Goal: Information Seeking & Learning: Learn about a topic

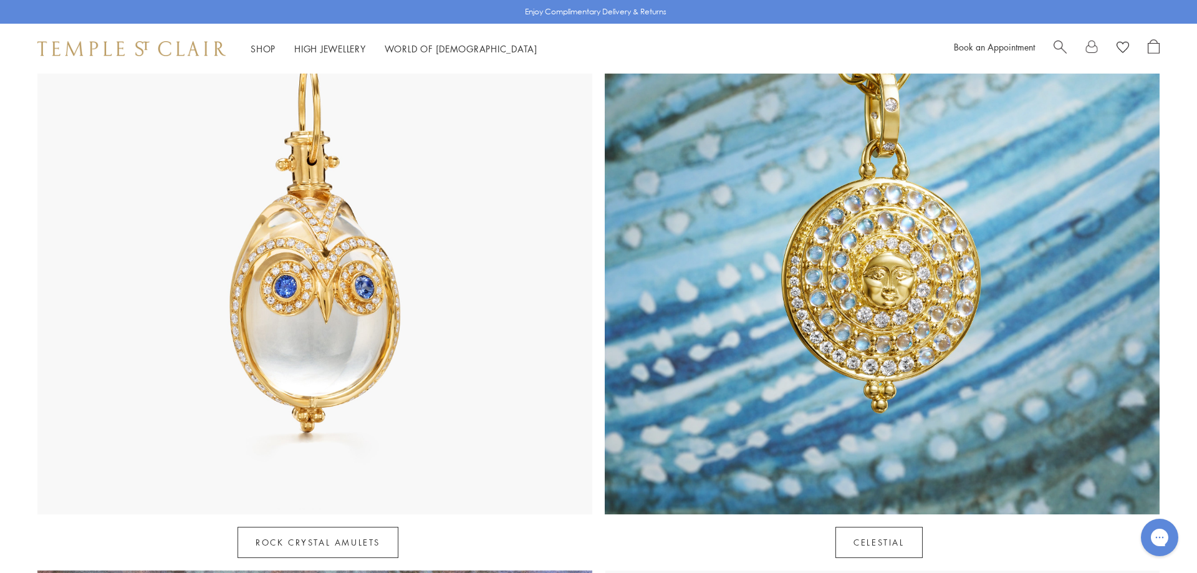
scroll to position [712, 0]
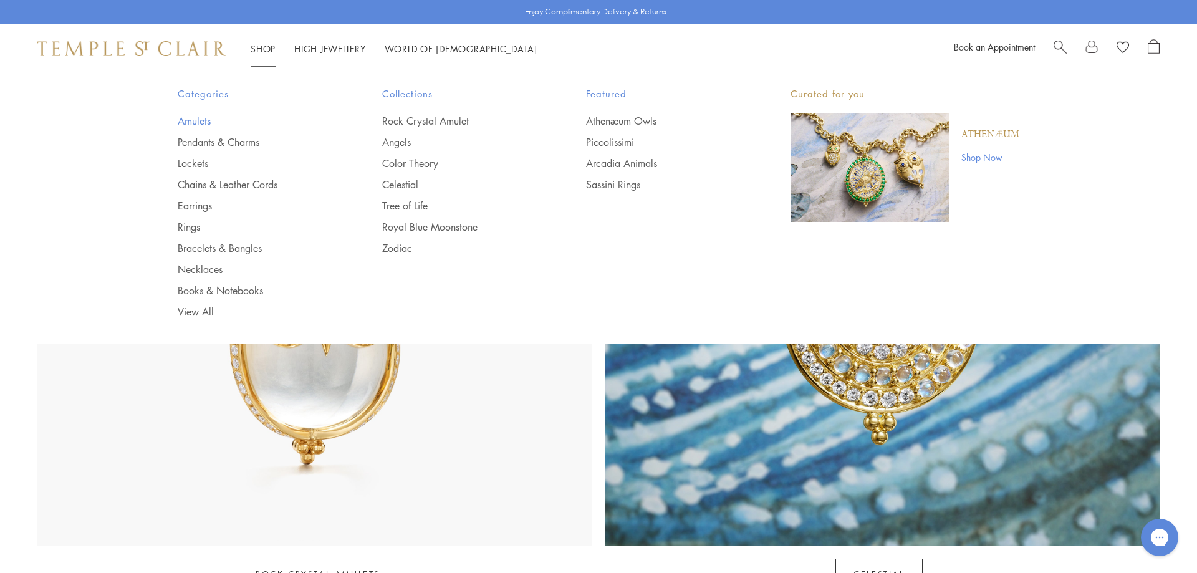
click at [199, 118] on link "Amulets" at bounding box center [255, 121] width 155 height 14
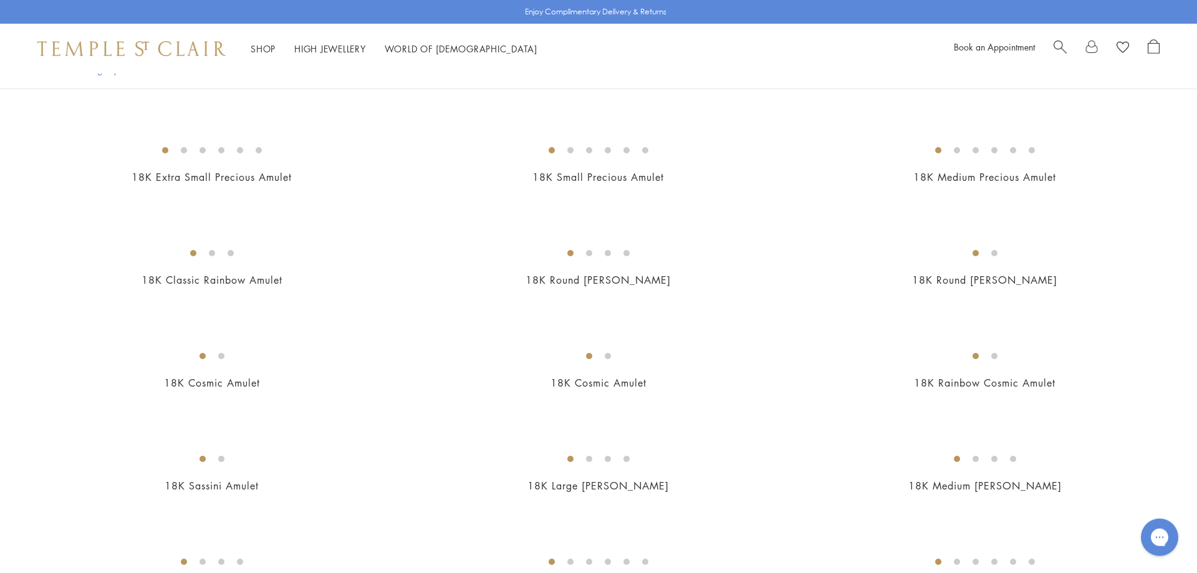
scroll to position [1108, 0]
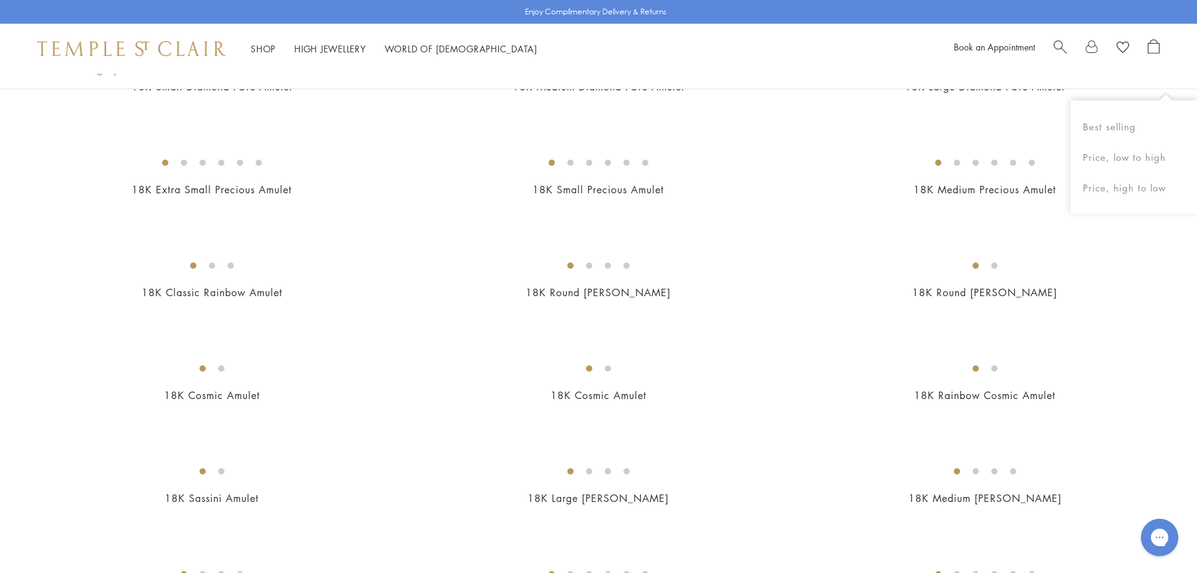
click at [0, 0] on img at bounding box center [0, 0] width 0 height 0
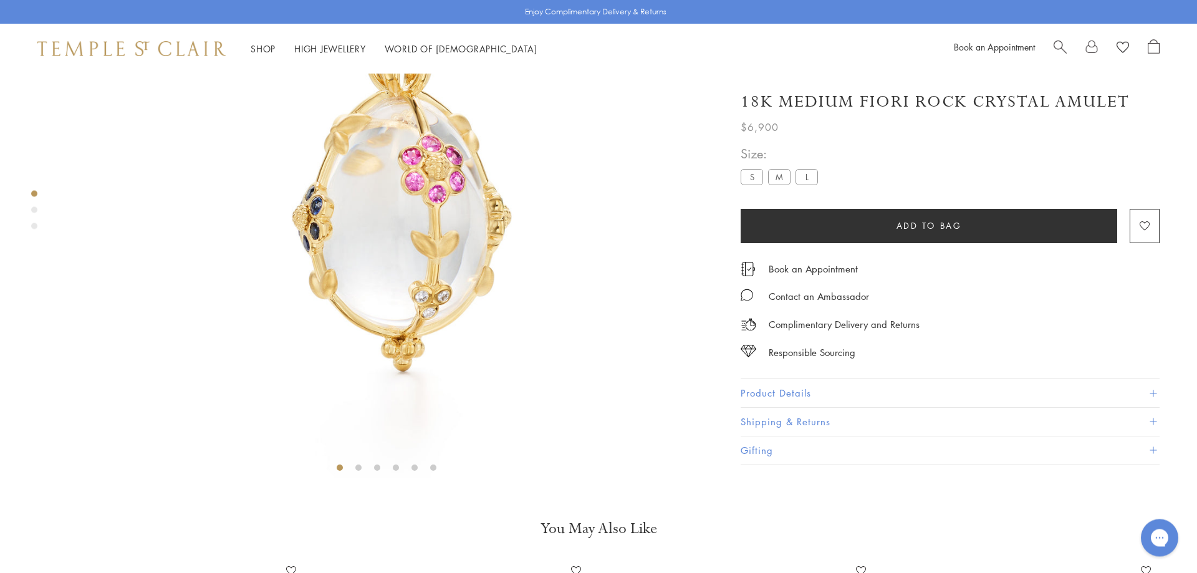
scroll to position [72, 0]
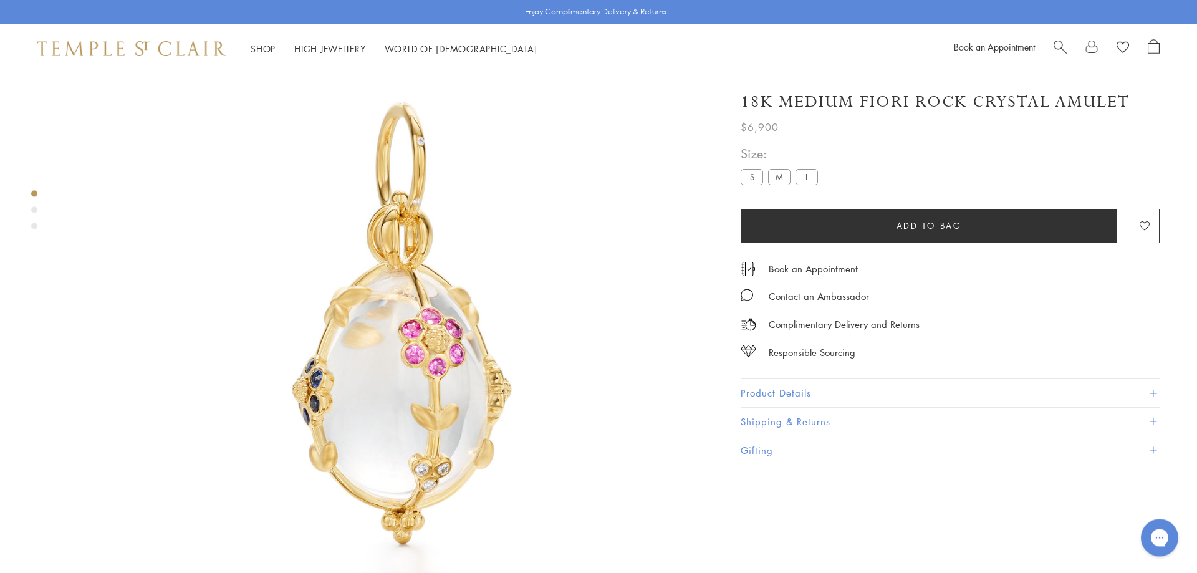
click at [808, 179] on label "L" at bounding box center [806, 177] width 22 height 16
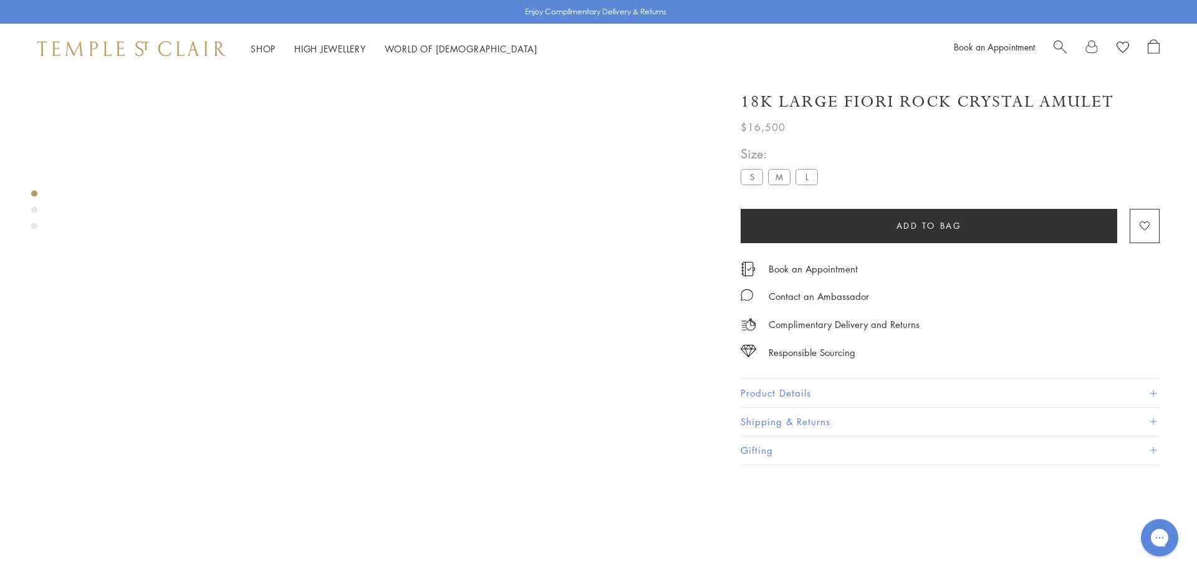
scroll to position [74, 0]
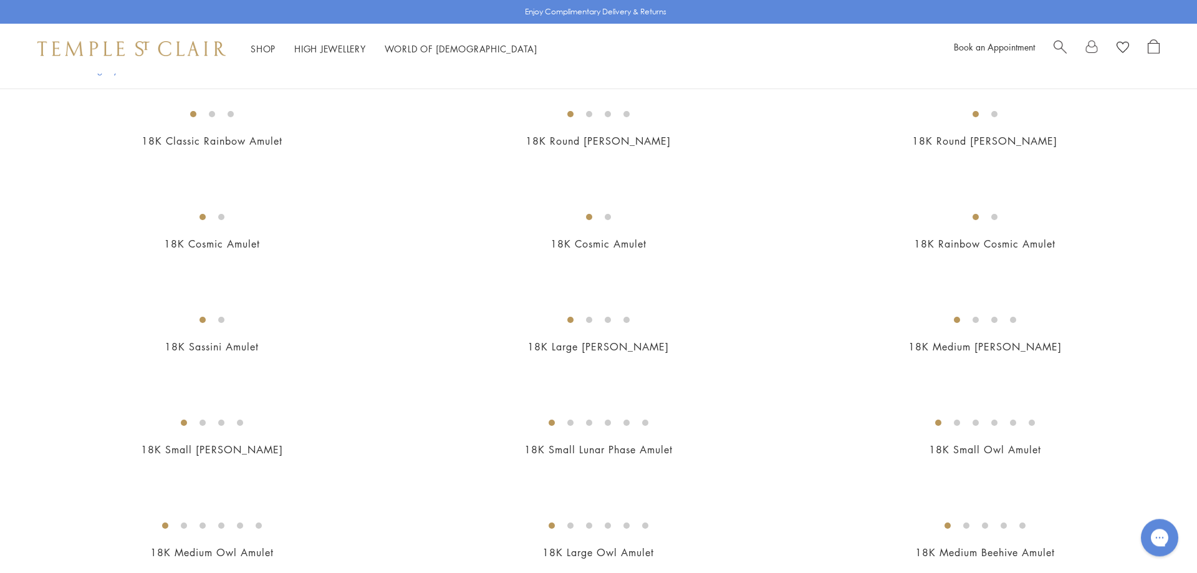
scroll to position [1096, 0]
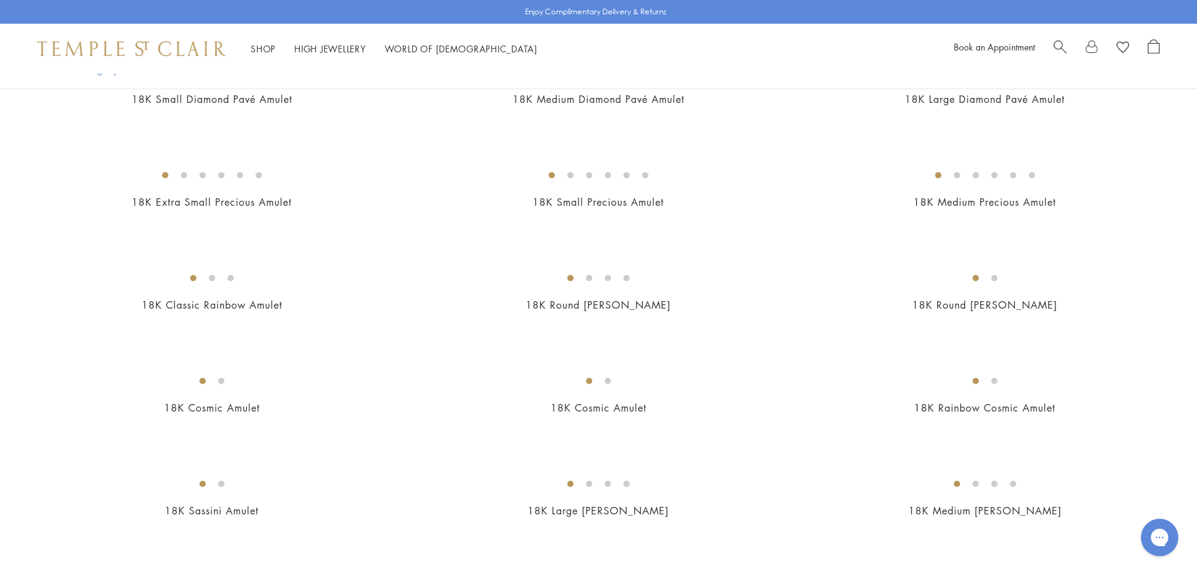
click at [0, 0] on img at bounding box center [0, 0] width 0 height 0
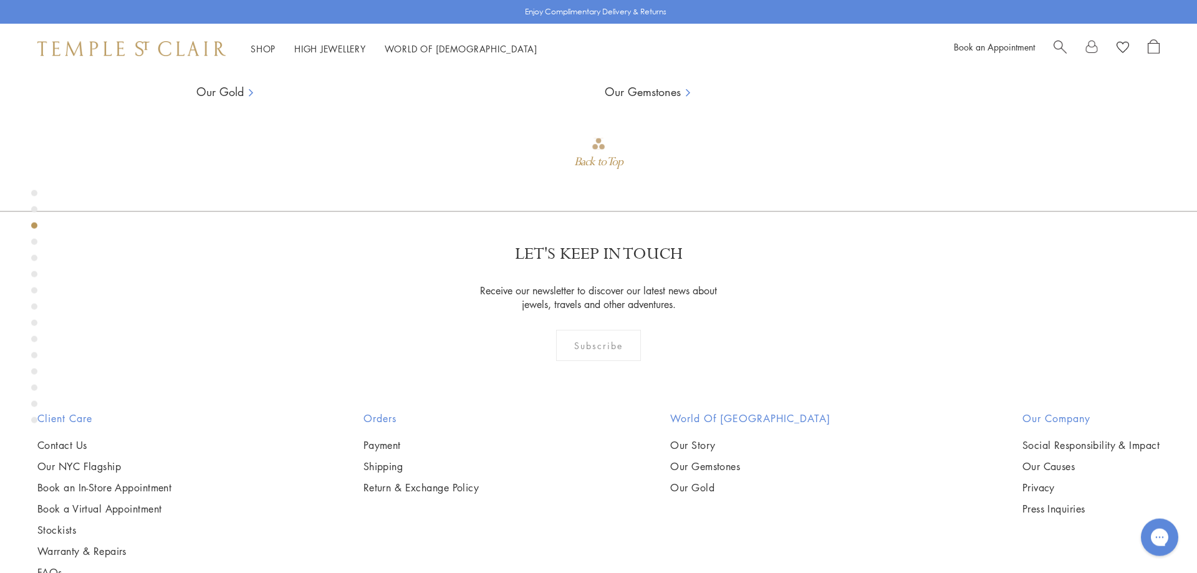
scroll to position [1839, 0]
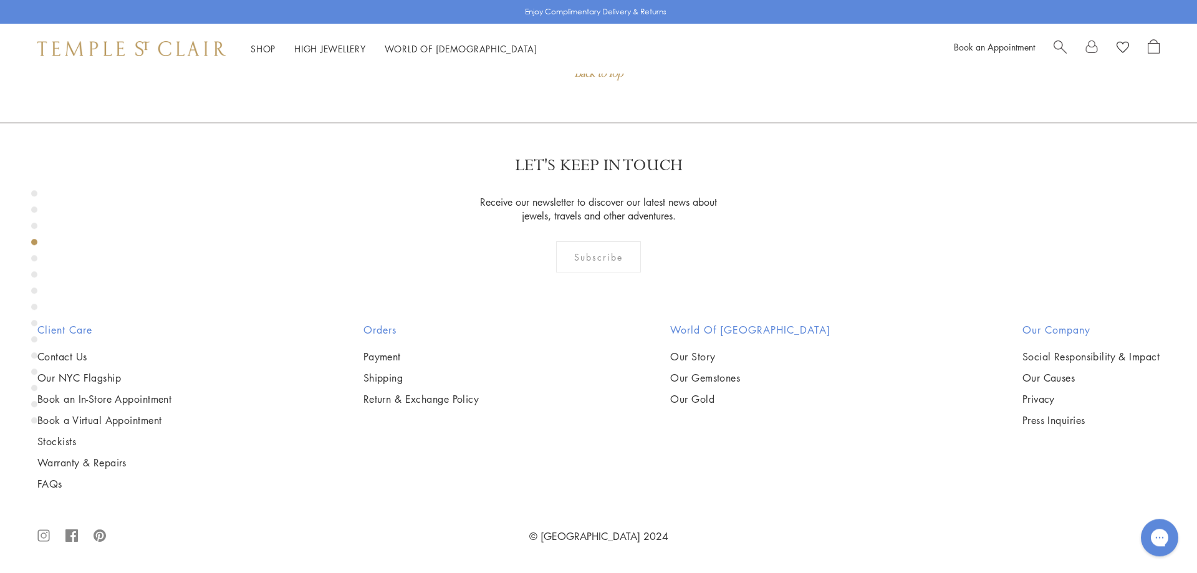
drag, startPoint x: 1190, startPoint y: 278, endPoint x: 1173, endPoint y: 203, distance: 77.1
click at [0, 0] on img at bounding box center [0, 0] width 0 height 0
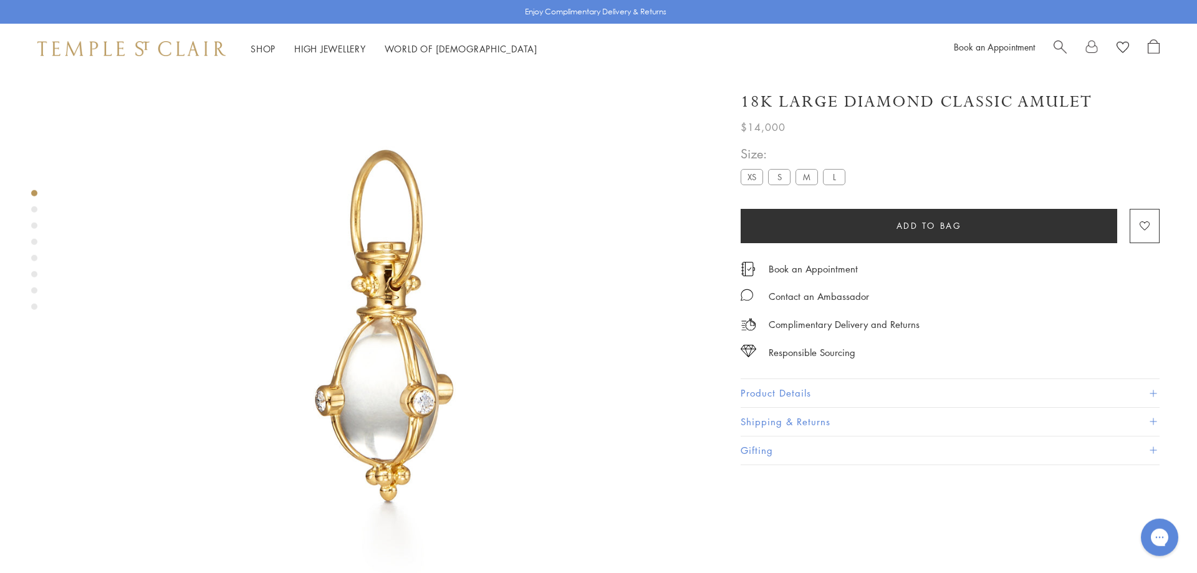
scroll to position [74, 0]
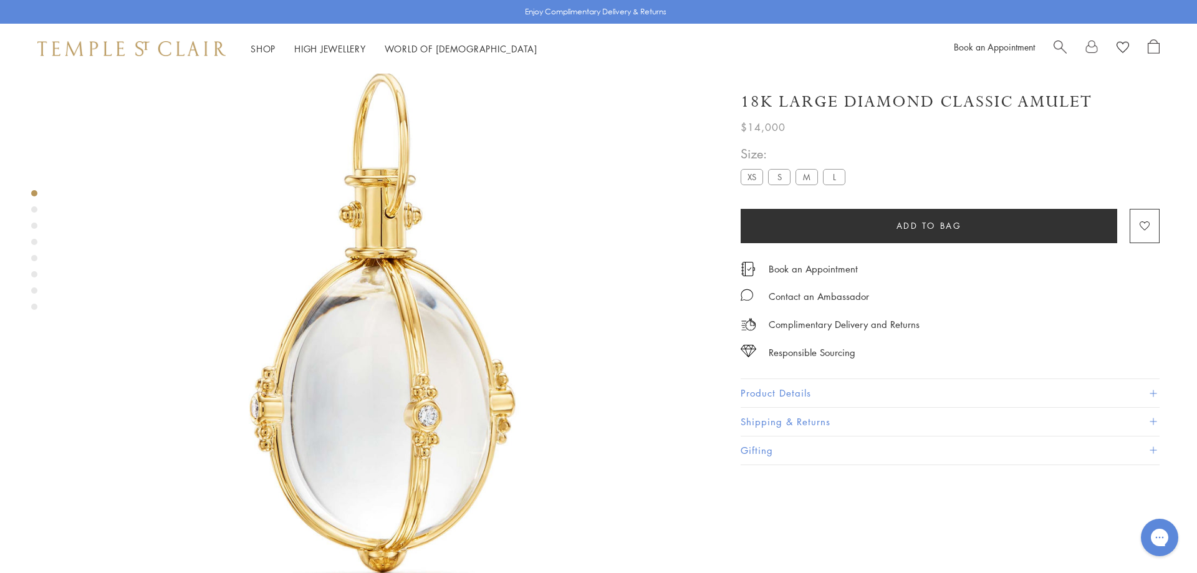
drag, startPoint x: 1196, startPoint y: 21, endPoint x: 1196, endPoint y: 57, distance: 35.5
drag, startPoint x: 1196, startPoint y: 41, endPoint x: 1196, endPoint y: 57, distance: 16.8
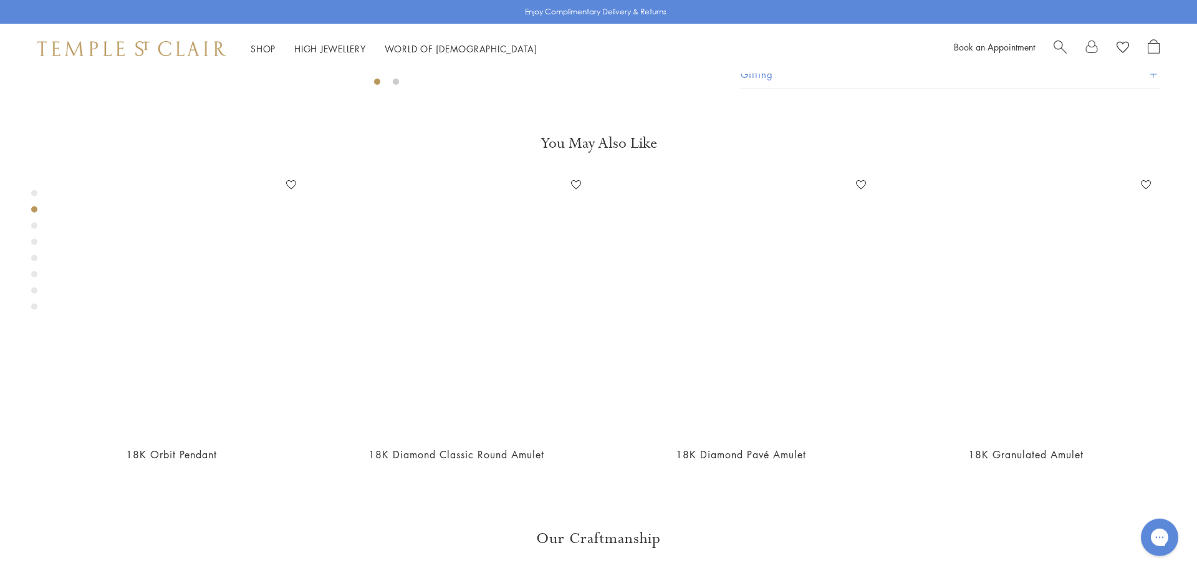
scroll to position [711, 0]
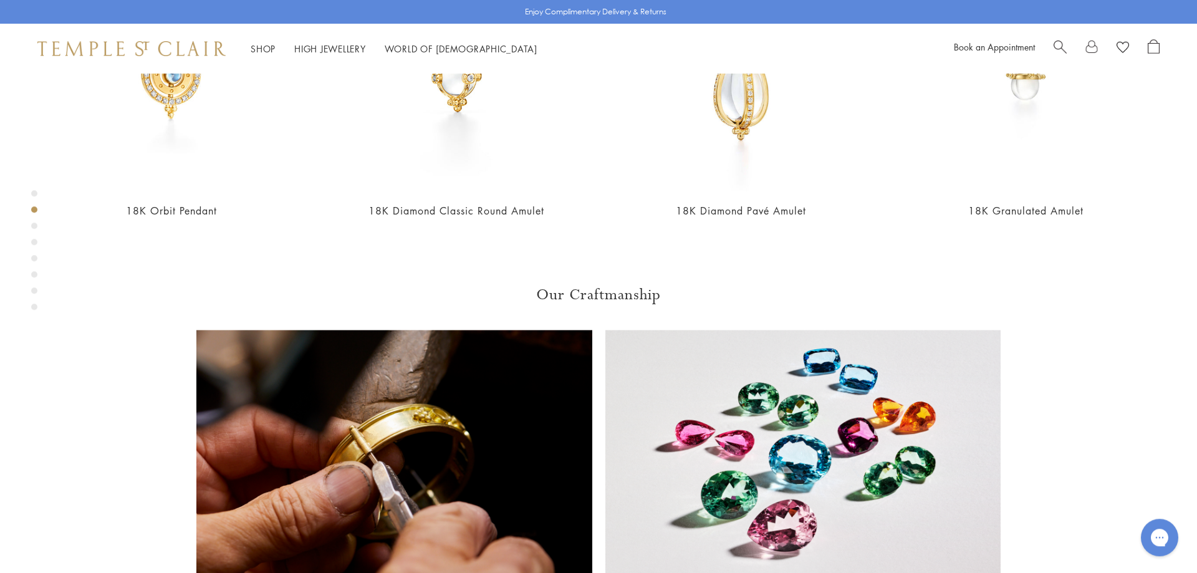
scroll to position [479, 0]
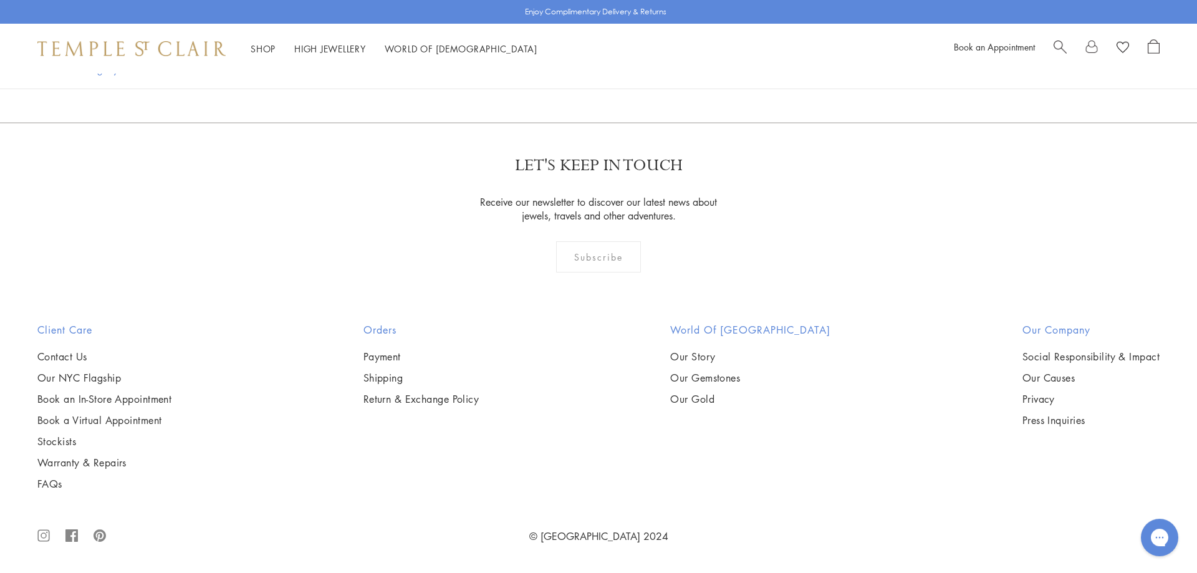
scroll to position [5490, 0]
drag, startPoint x: 1193, startPoint y: 293, endPoint x: 1196, endPoint y: 333, distance: 40.0
click at [0, 0] on img at bounding box center [0, 0] width 0 height 0
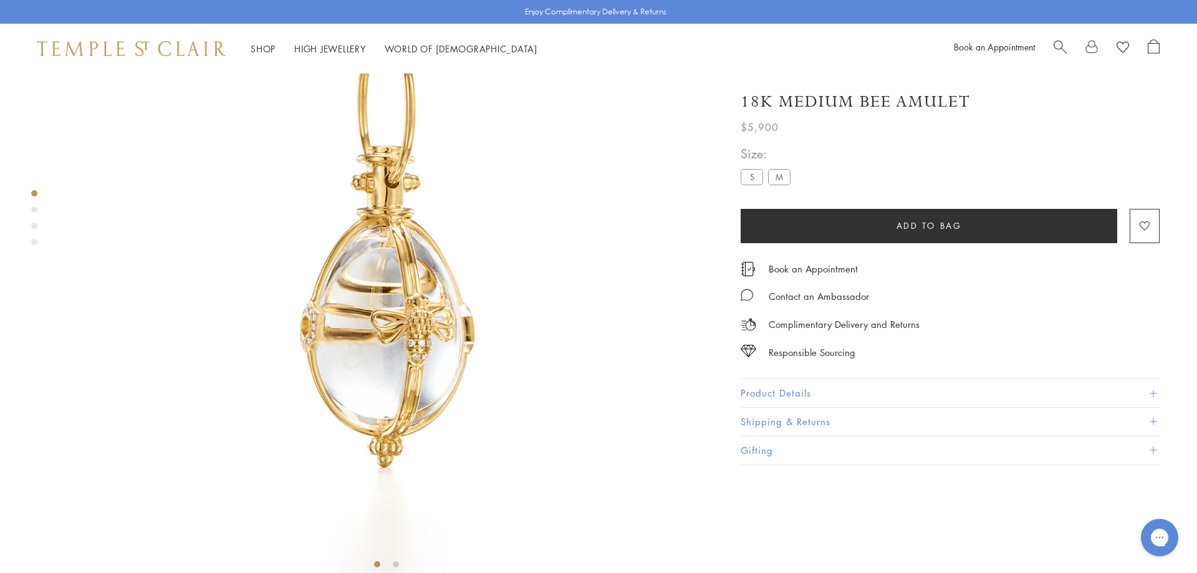
scroll to position [259, 0]
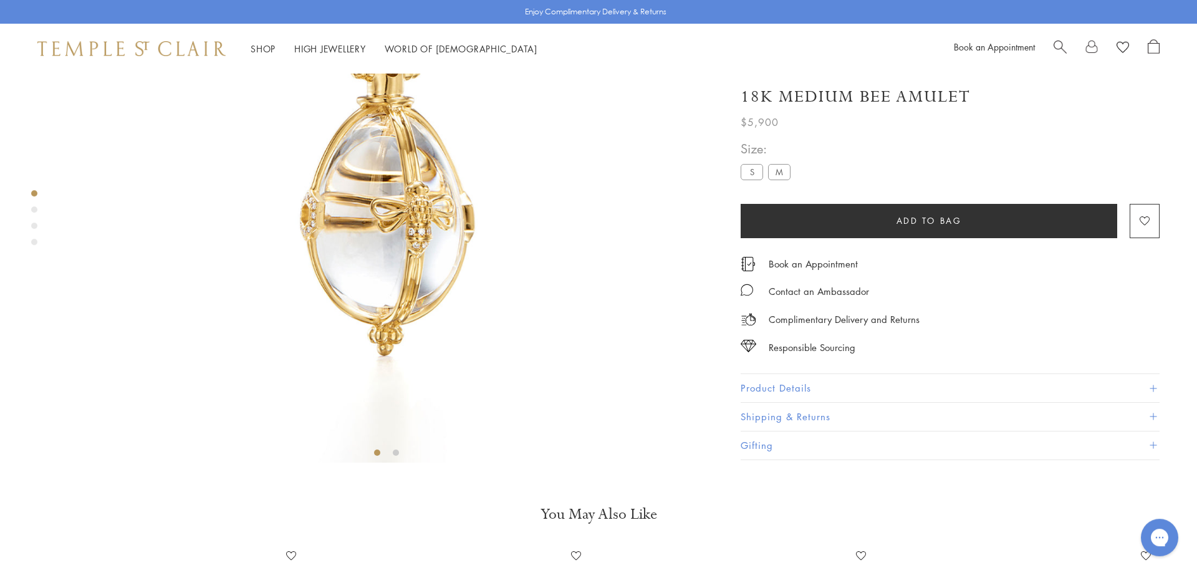
click at [1054, 382] on button "Product Details" at bounding box center [949, 389] width 419 height 28
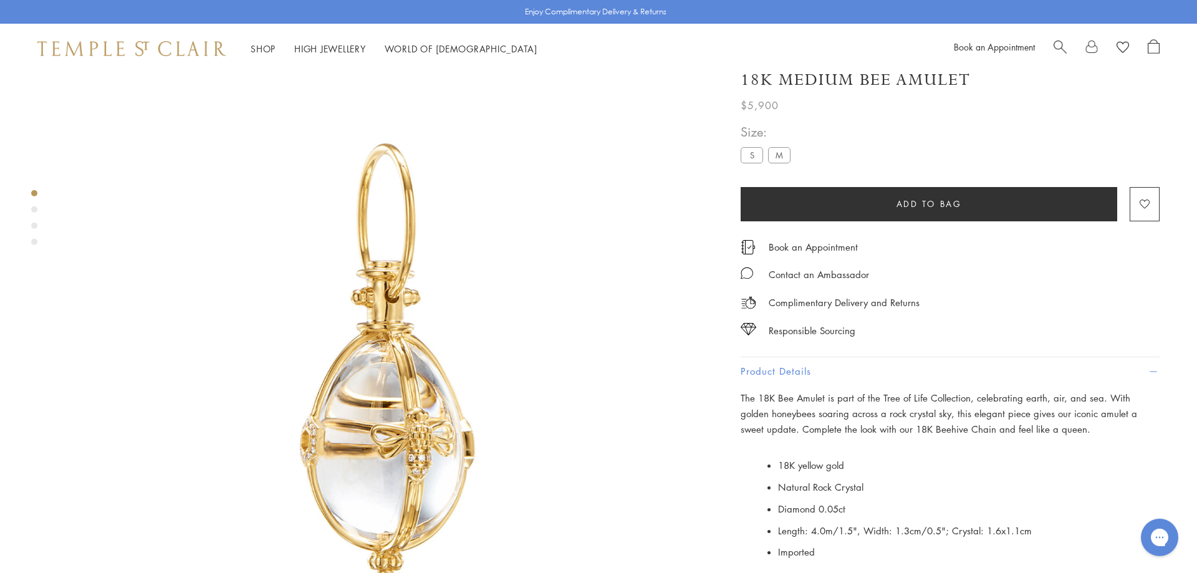
scroll to position [0, 0]
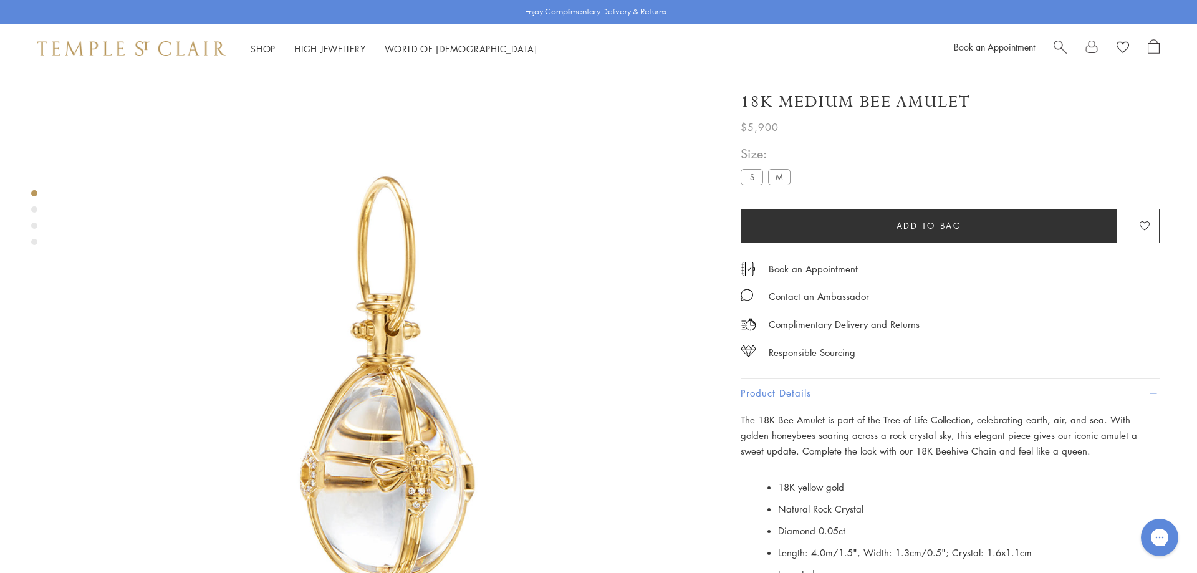
click at [1063, 44] on span "Search" at bounding box center [1059, 45] width 13 height 13
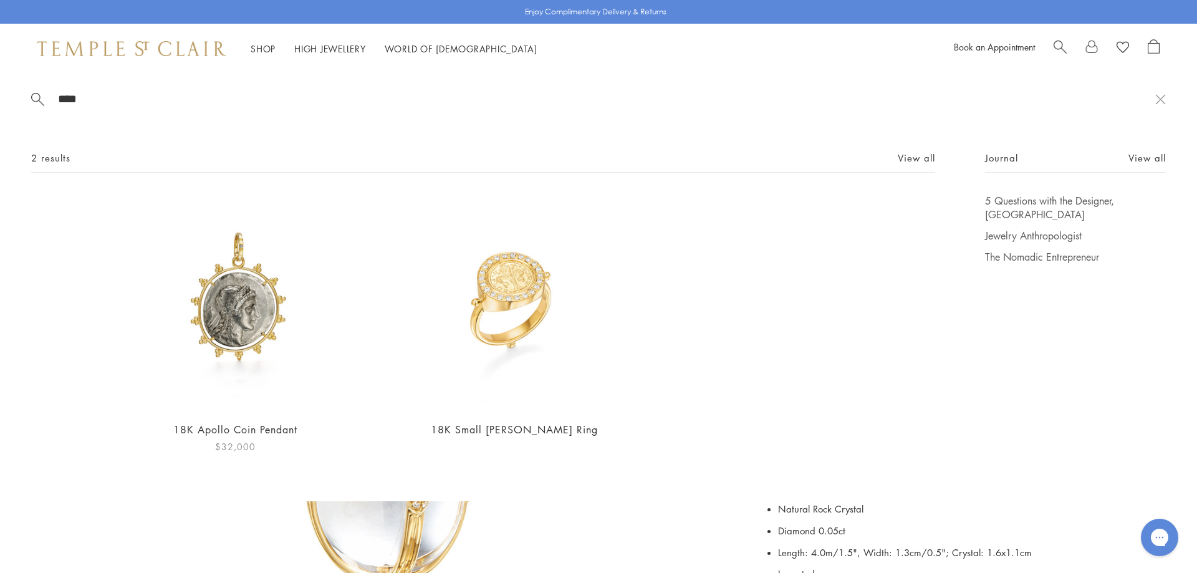
type input "****"
click at [256, 314] on img at bounding box center [235, 302] width 216 height 216
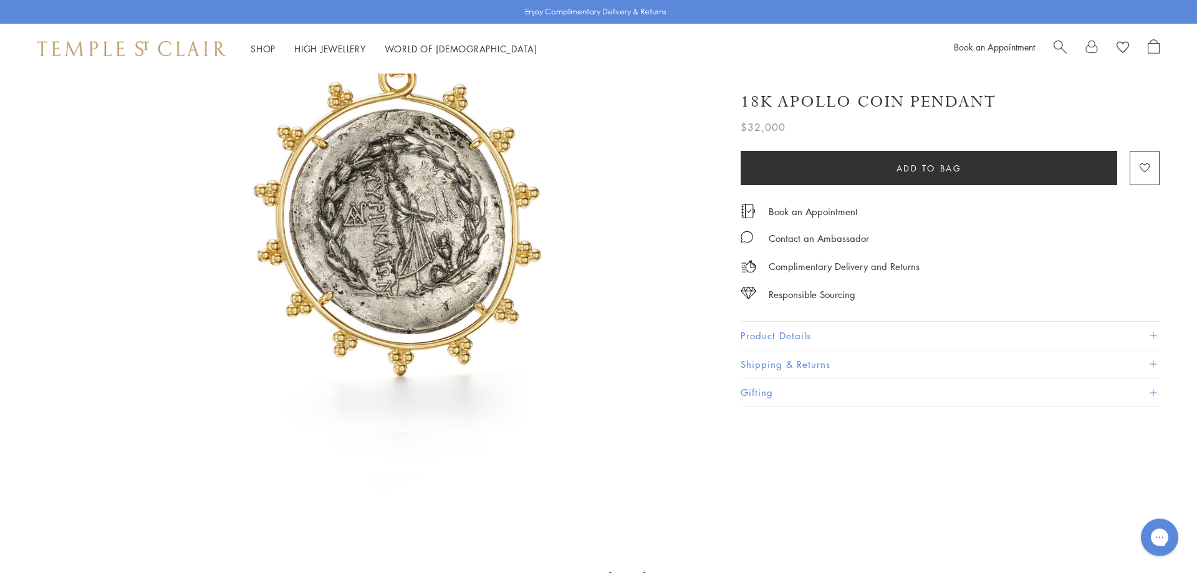
scroll to position [449, 0]
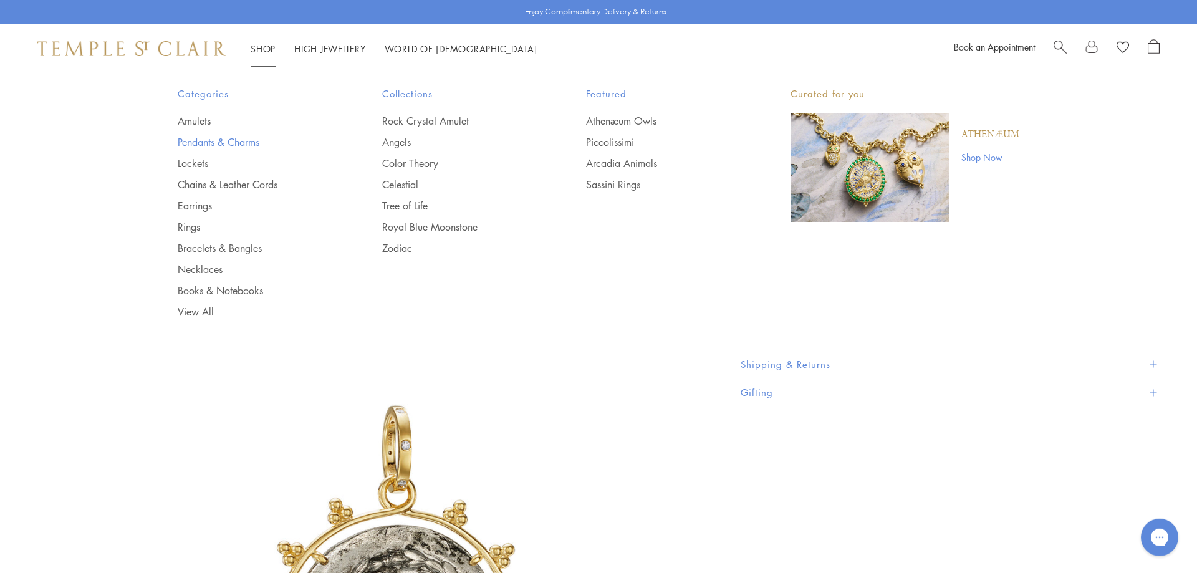
click at [220, 143] on link "Pendants & Charms" at bounding box center [255, 142] width 155 height 14
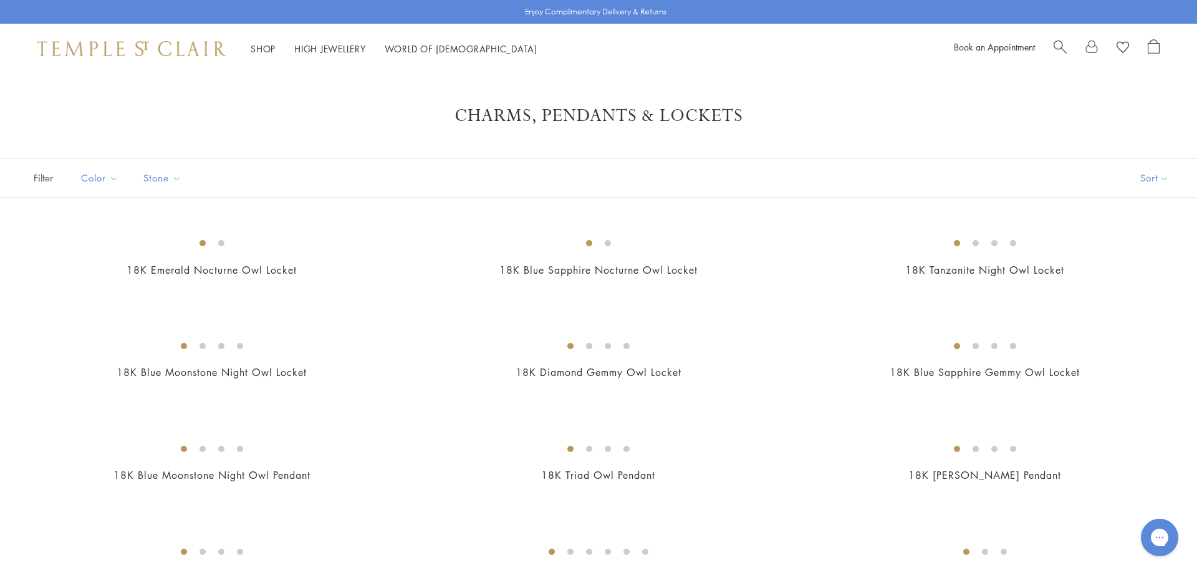
scroll to position [1209, 0]
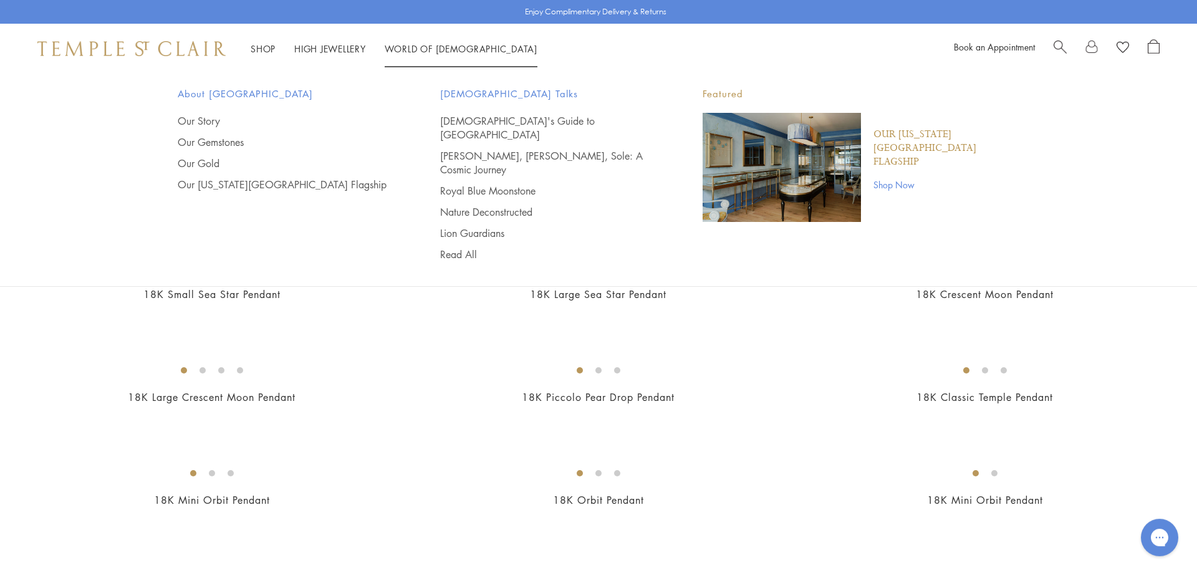
click at [117, 43] on img at bounding box center [131, 48] width 188 height 15
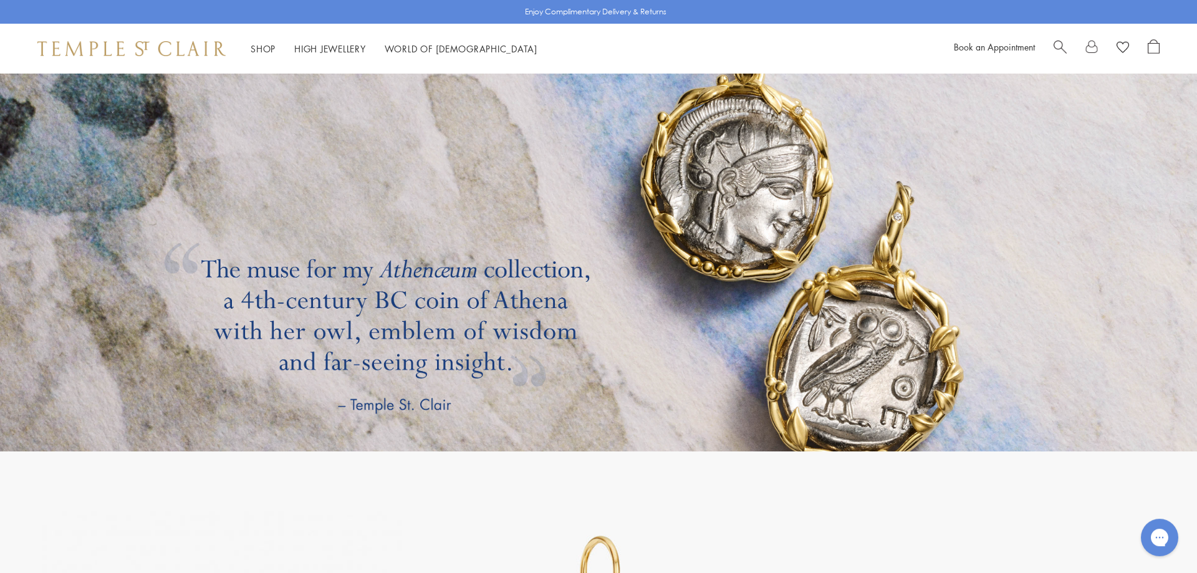
scroll to position [2474, 0]
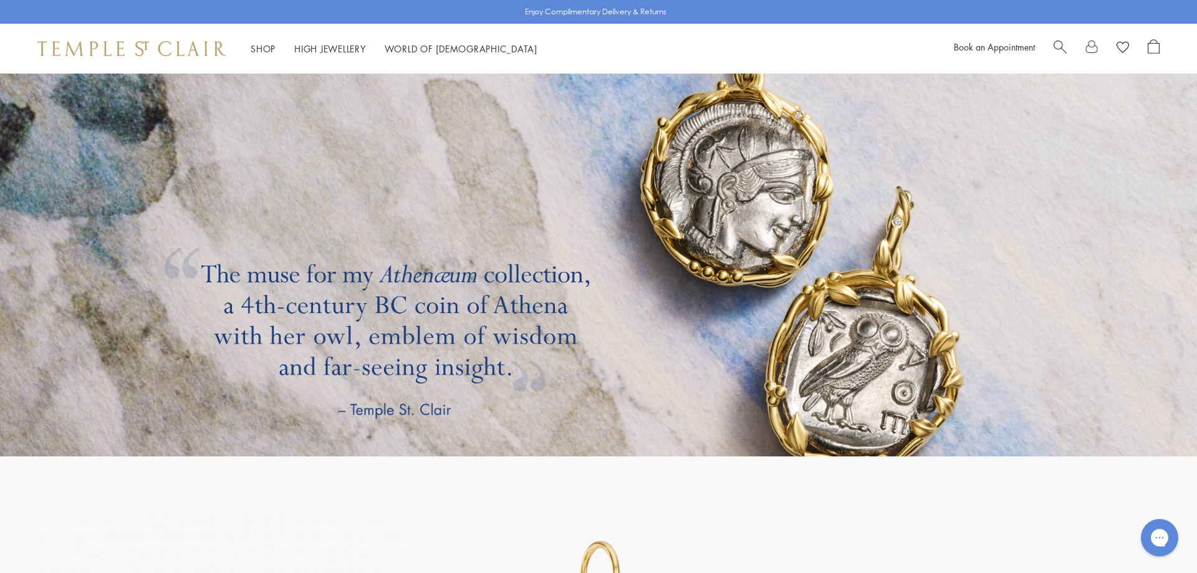
click at [692, 229] on link at bounding box center [598, 238] width 1197 height 436
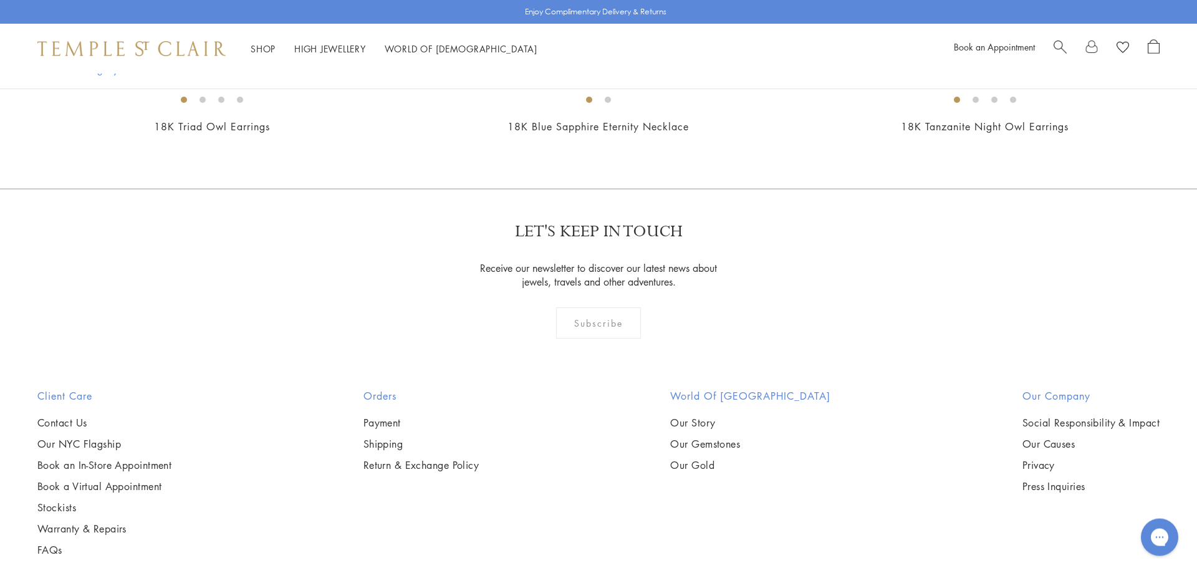
scroll to position [60, 0]
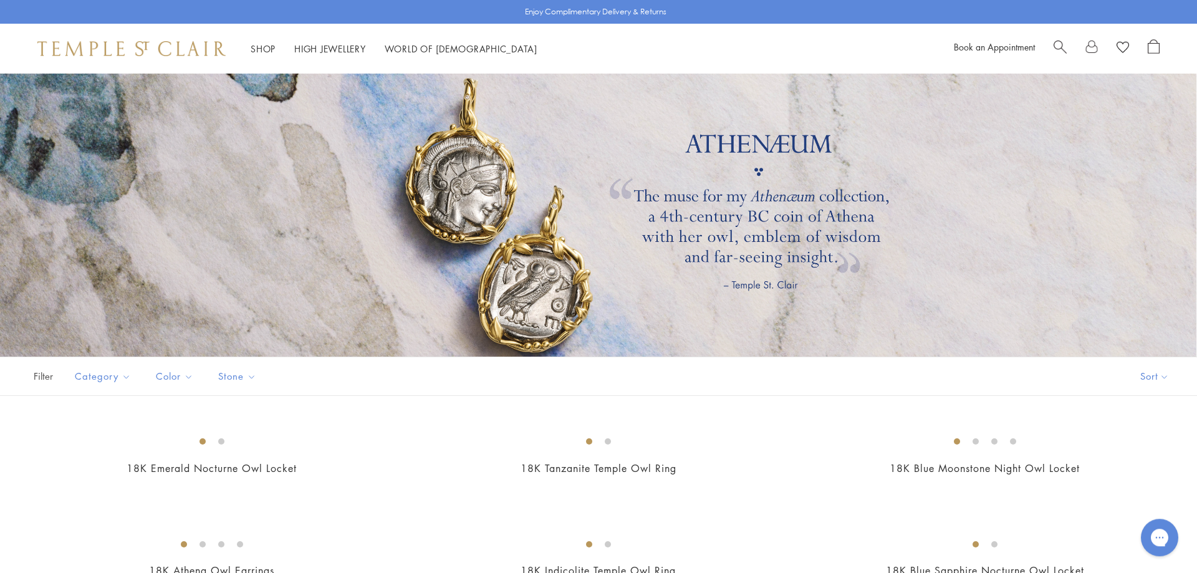
click at [1060, 51] on span "Search" at bounding box center [1059, 45] width 13 height 13
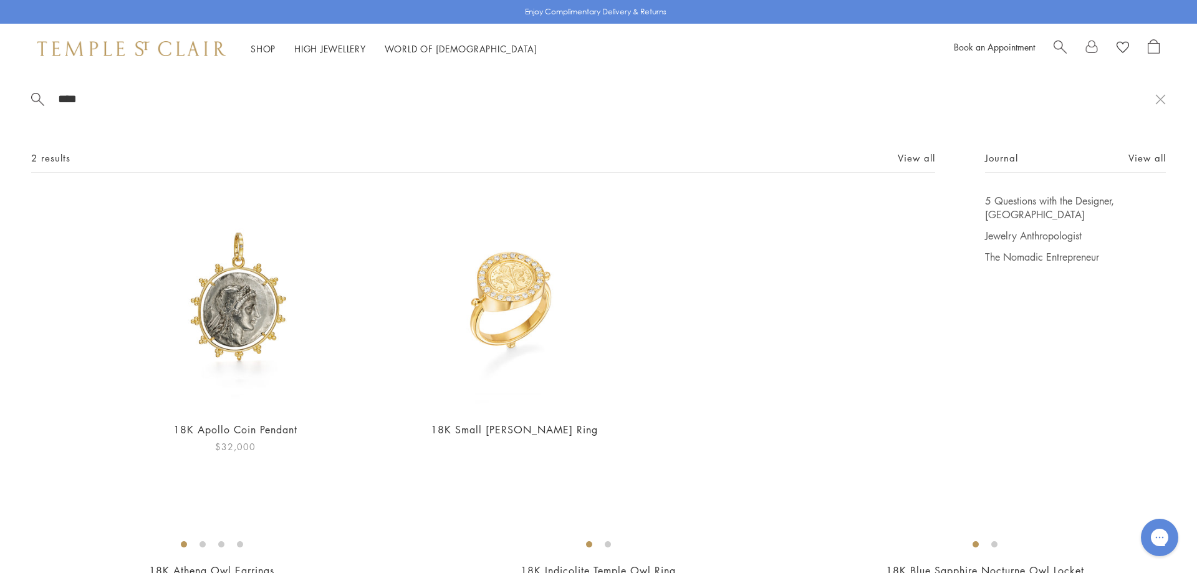
type input "****"
click at [237, 293] on img at bounding box center [235, 302] width 216 height 216
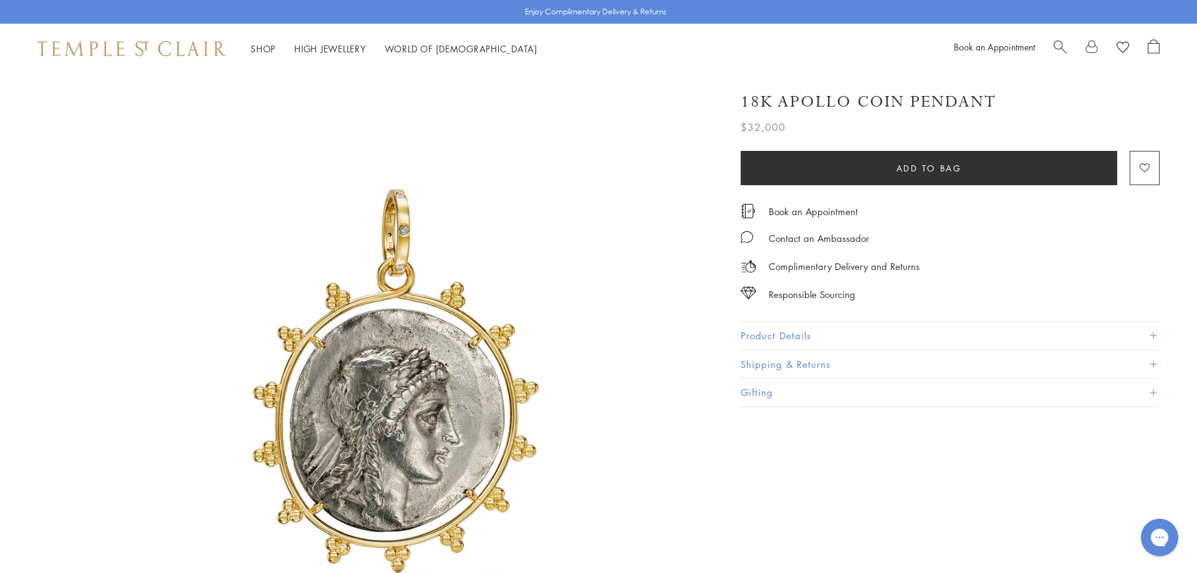
scroll to position [1359, 0]
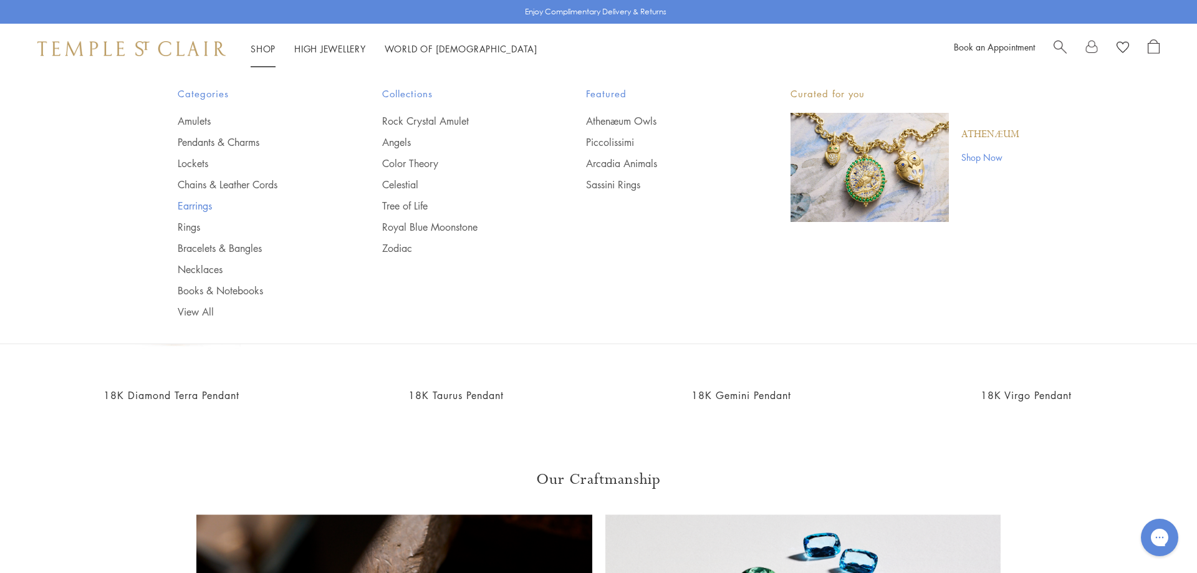
click at [198, 207] on link "Earrings" at bounding box center [255, 206] width 155 height 14
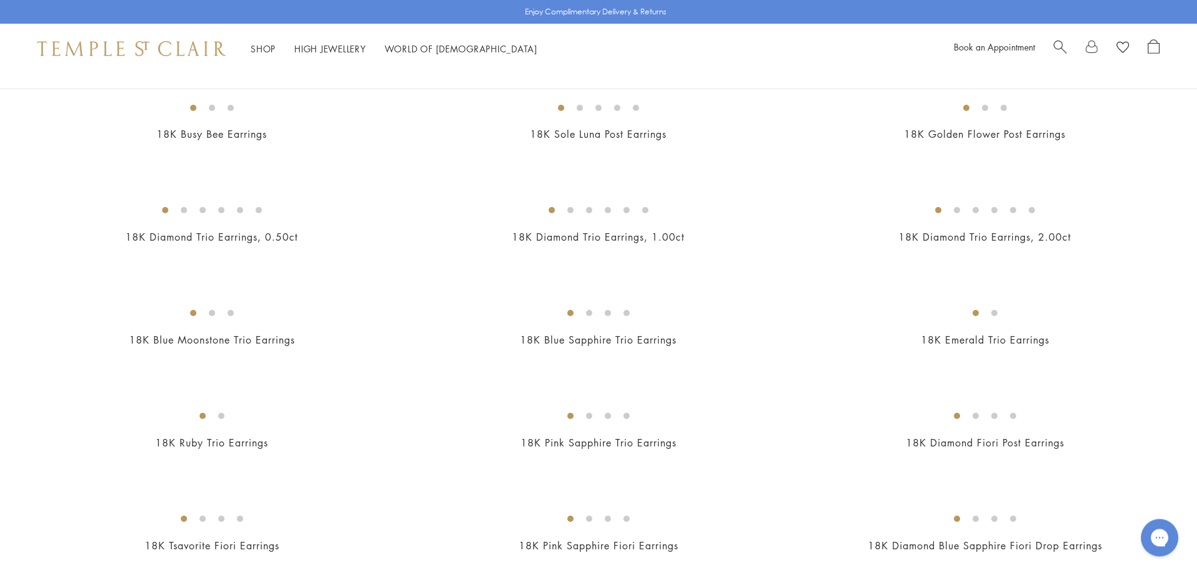
scroll to position [527, 0]
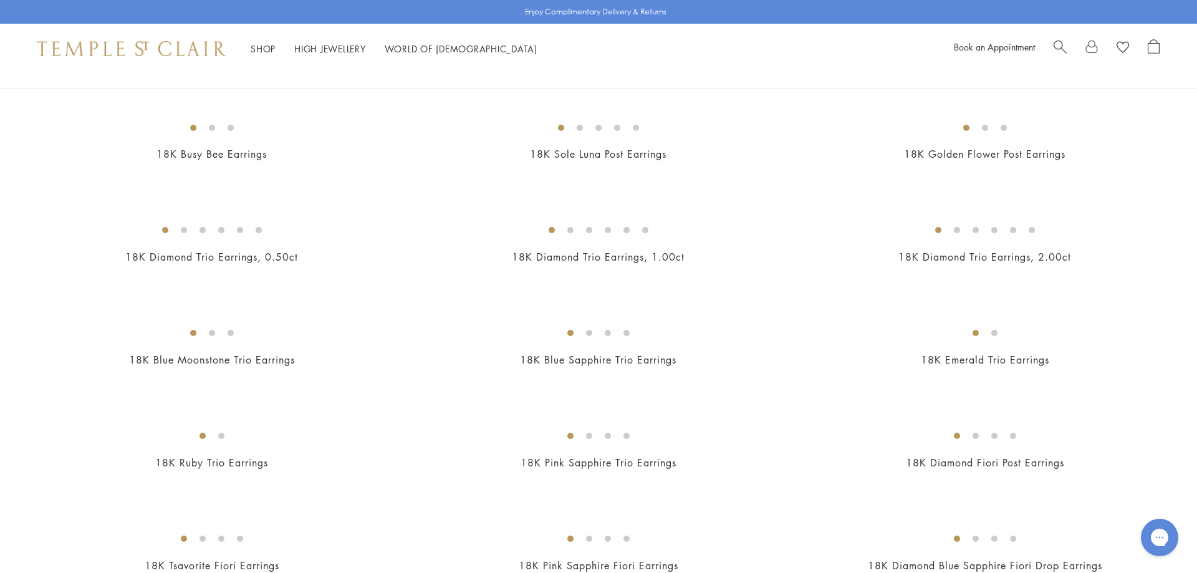
drag, startPoint x: 1196, startPoint y: 62, endPoint x: 1196, endPoint y: -11, distance: 72.9
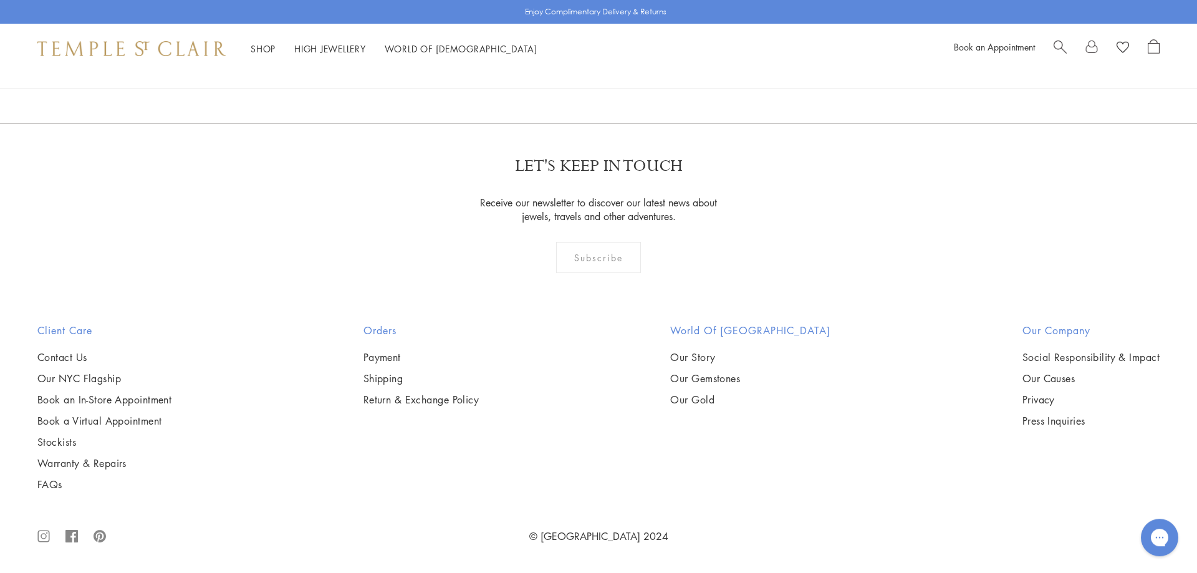
scroll to position [4137, 0]
click at [0, 0] on img at bounding box center [0, 0] width 0 height 0
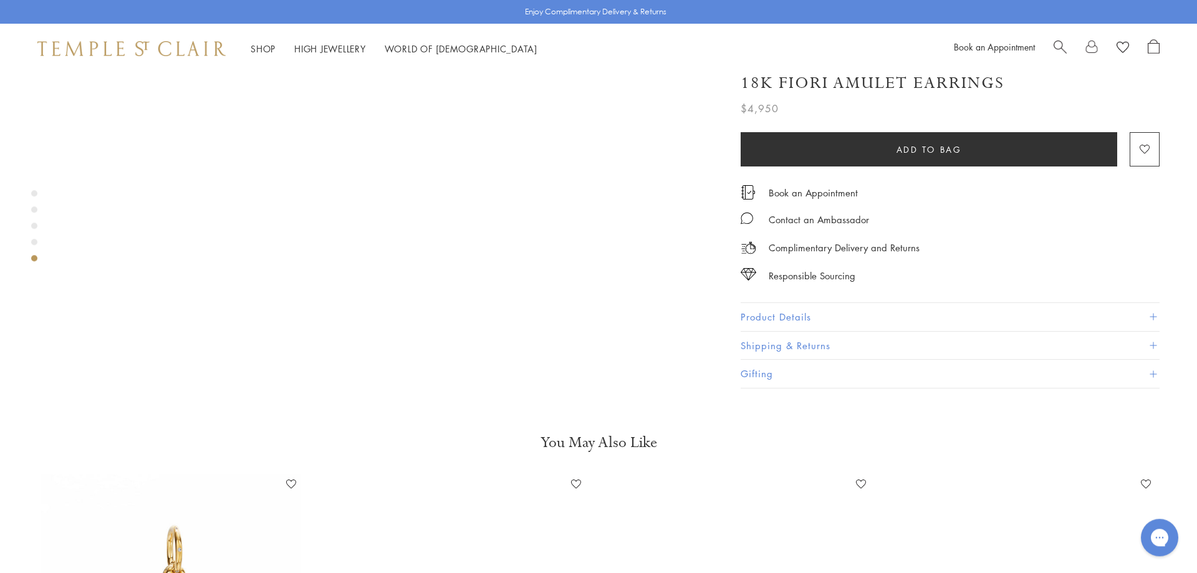
scroll to position [3282, 0]
